Goal: Find specific page/section: Find specific page/section

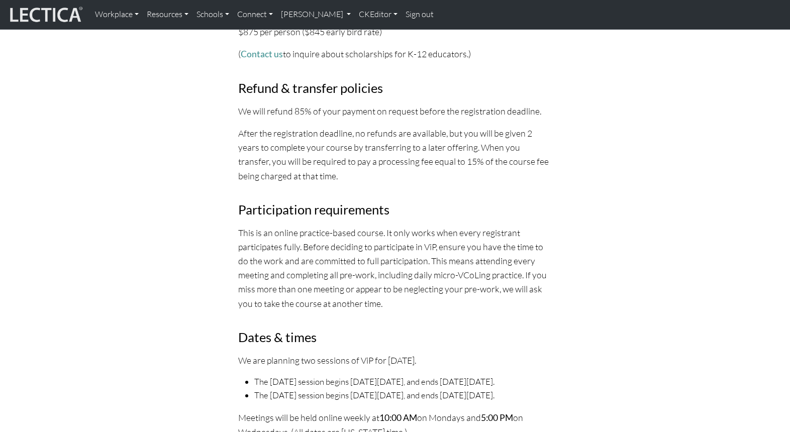
scroll to position [3267, 0]
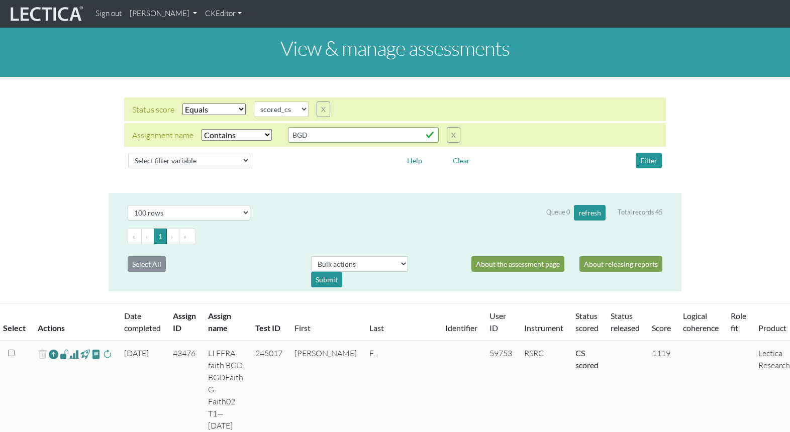
select select "scored_cs"
select select "icontains"
select select "100"
click at [171, 153] on select "Select filter variable Assignment name Assignment ID Clarity persuasive Clarity…" at bounding box center [189, 161] width 122 height 16
select select "assignment__name"
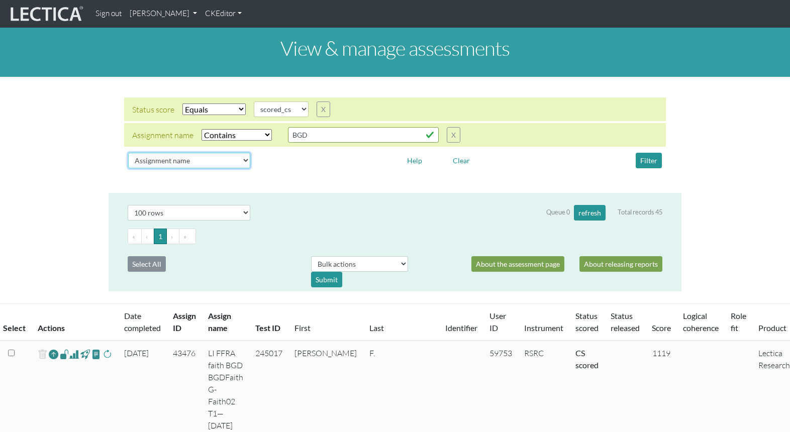
click at [128, 168] on select "Select filter variable Assignment name Assignment ID Clarity persuasive Clarity…" at bounding box center [189, 161] width 122 height 16
select select
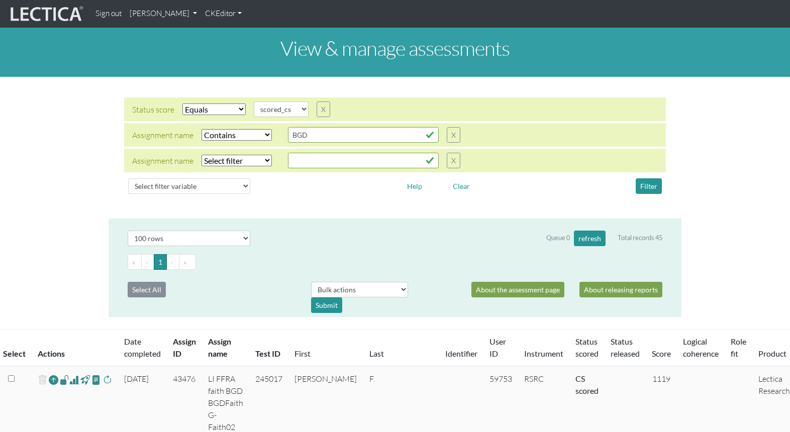
click at [215, 155] on select "Select filter Equals Does not equal Contains Does not contain Starts with Ends …" at bounding box center [237, 161] width 70 height 12
select select "icontains"
click at [202, 155] on select "Select filter Equals Does not equal Contains Does not contain Starts with Ends …" at bounding box center [237, 161] width 70 height 12
click at [297, 153] on input "text" at bounding box center [363, 161] width 151 height 16
type input "Berghs"
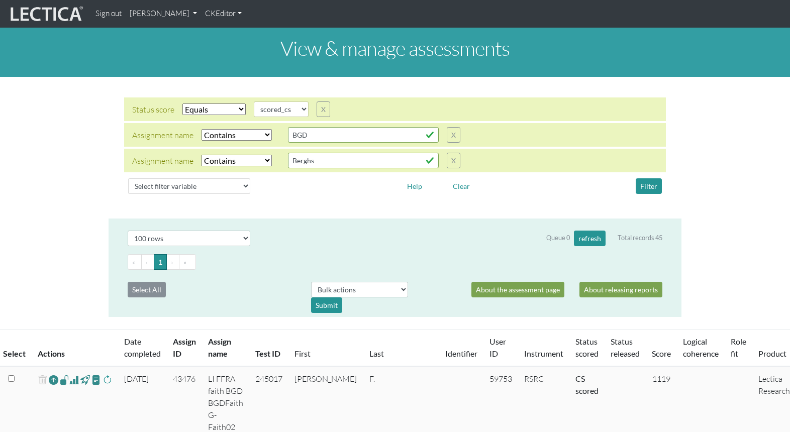
click at [255, 129] on select "Select filter Equals Does not equal Contains Does not contain Starts with Ends …" at bounding box center [237, 135] width 70 height 12
select select
click at [202, 129] on select "Select filter Equals Does not equal Contains Does not contain Starts with Ends …" at bounding box center [237, 135] width 70 height 12
click at [212, 104] on select "Select filter Equals Does not equal" at bounding box center [213, 110] width 63 height 12
select select
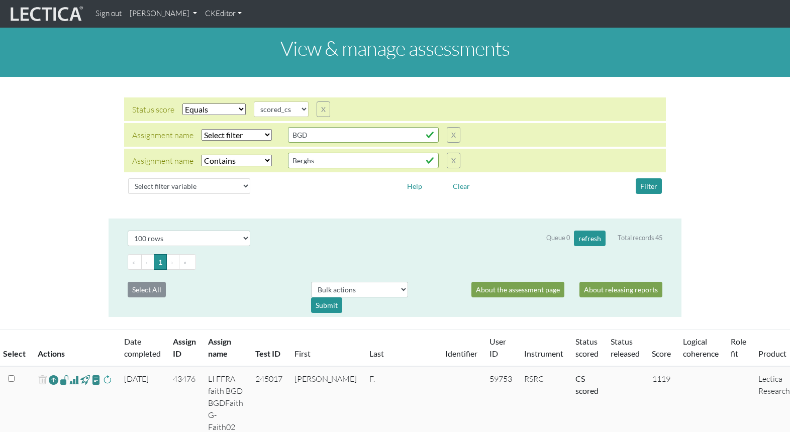
click at [182, 104] on select "Select filter Equals Does not equal" at bounding box center [213, 110] width 63 height 12
click at [647, 178] on button "Filter" at bounding box center [649, 186] width 26 height 16
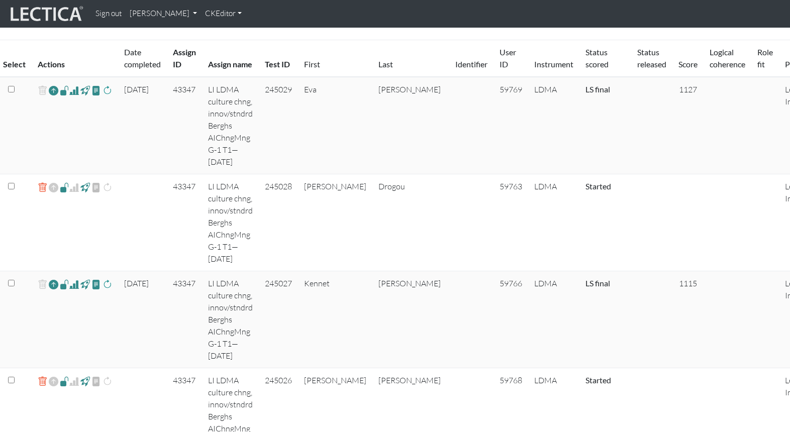
scroll to position [295, 0]
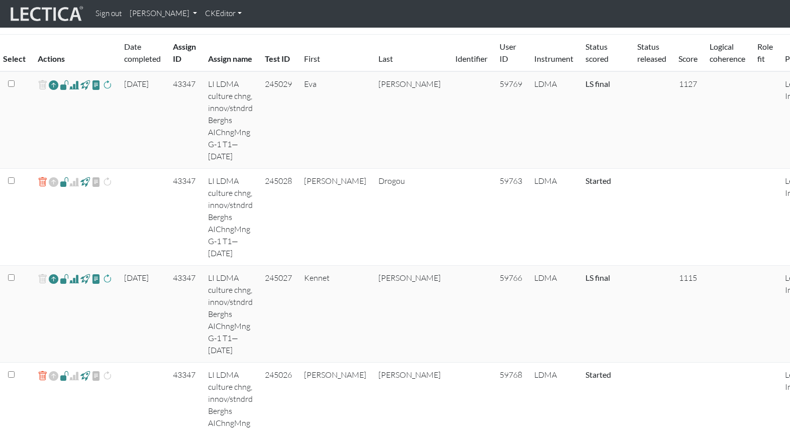
click at [70, 273] on span at bounding box center [74, 279] width 10 height 12
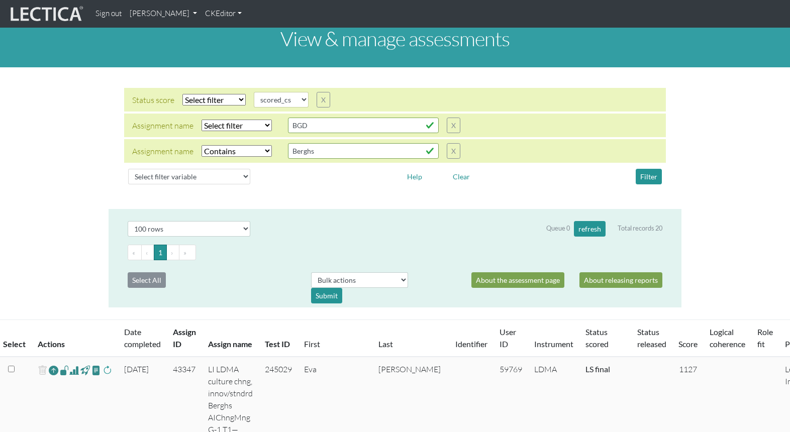
scroll to position [0, 0]
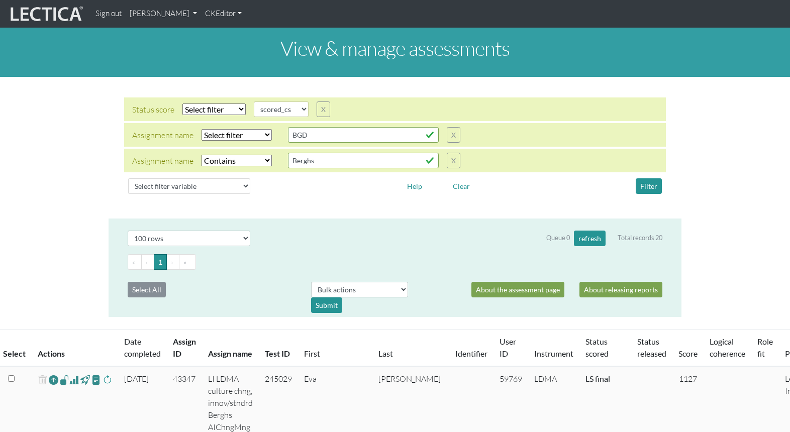
click at [229, 155] on select "Select filter Equals Does not equal Contains Does not contain Starts with Ends …" at bounding box center [237, 161] width 70 height 12
select select
click at [202, 155] on select "Select filter Equals Does not equal Contains Does not contain Starts with Ends …" at bounding box center [237, 161] width 70 height 12
click at [214, 129] on select "Select filter Equals Does not equal Contains Does not contain Starts with Ends …" at bounding box center [237, 135] width 70 height 12
select select "icontains"
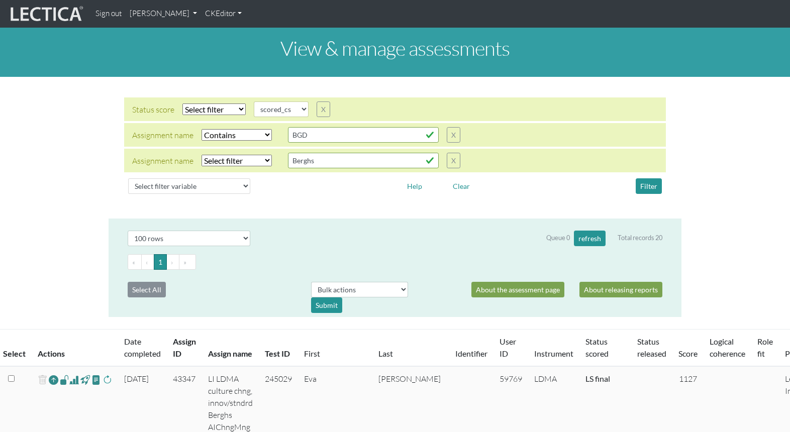
click at [202, 129] on select "Select filter Equals Does not equal Contains Does not contain Starts with Ends …" at bounding box center [237, 135] width 70 height 12
click at [649, 178] on button "Filter" at bounding box center [649, 186] width 26 height 16
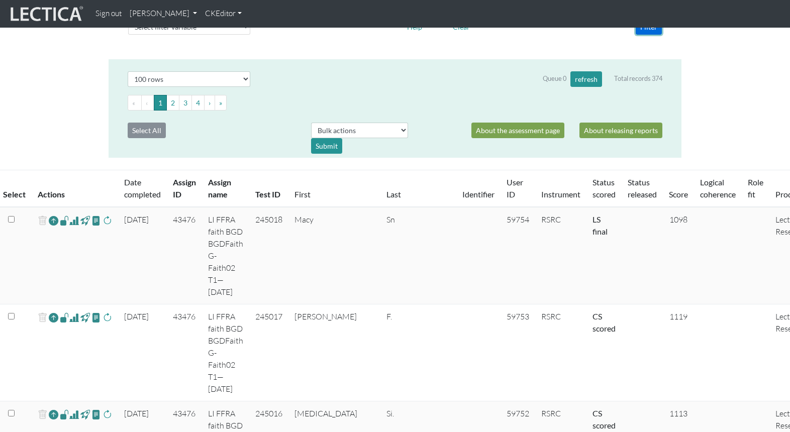
scroll to position [160, 0]
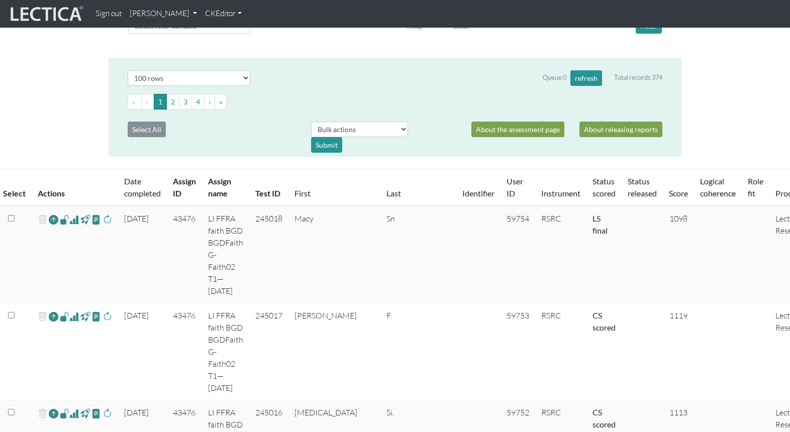
click at [69, 214] on span at bounding box center [74, 220] width 10 height 12
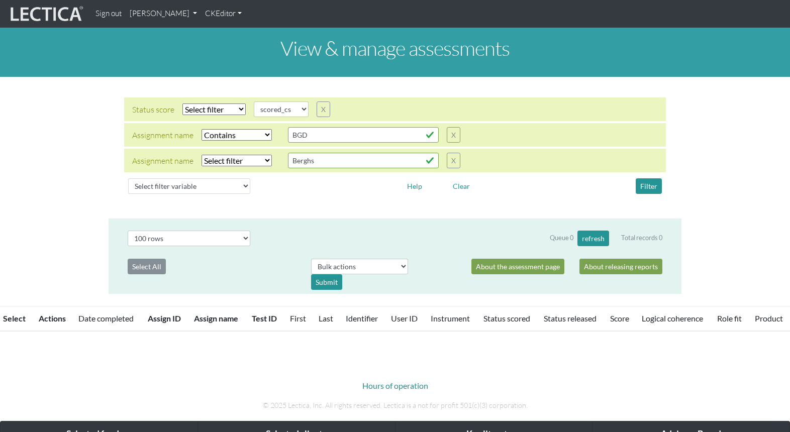
select select
select select "scored_cs"
select select "icontains"
select select "100"
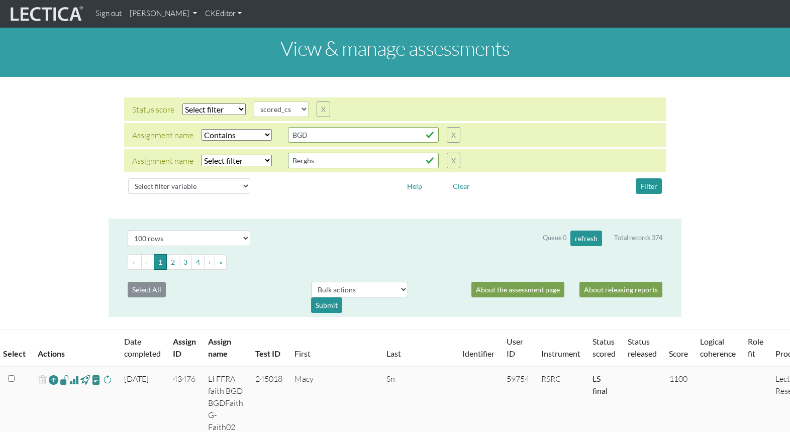
click at [207, 104] on select "Select filter Equals Does not equal" at bounding box center [213, 110] width 63 height 12
select select "iexact"
click at [182, 104] on select "Select filter Equals Does not equal" at bounding box center [213, 110] width 63 height 12
click at [650, 178] on button "Filter" at bounding box center [649, 186] width 26 height 16
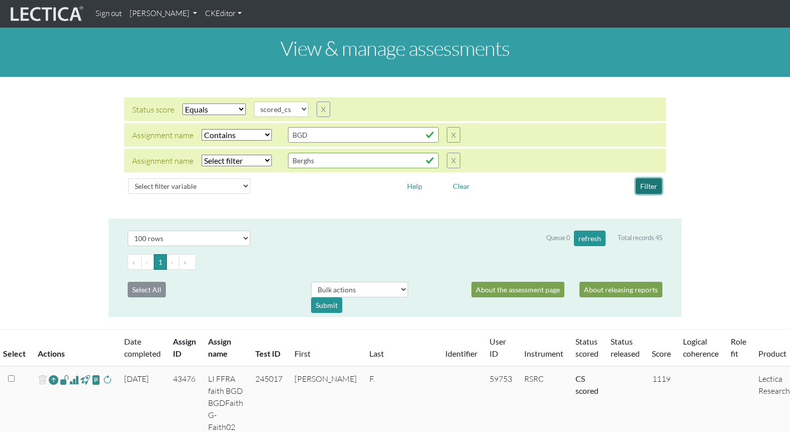
click at [643, 178] on button "Filter" at bounding box center [649, 186] width 26 height 16
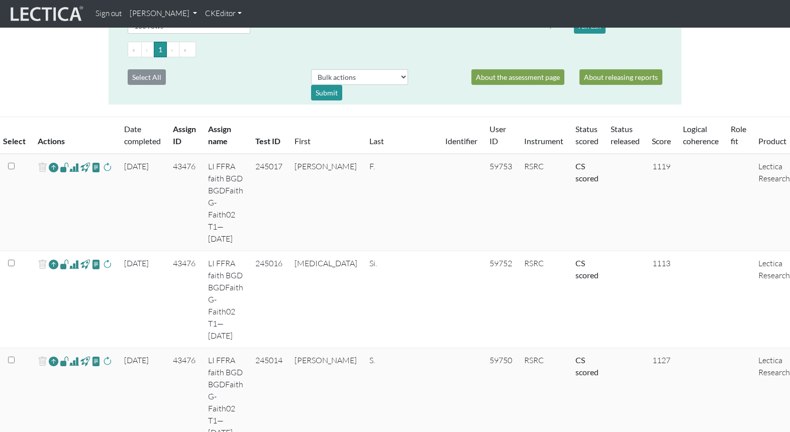
scroll to position [214, 0]
click at [71, 160] on span at bounding box center [74, 166] width 10 height 12
